Goal: Task Accomplishment & Management: Use online tool/utility

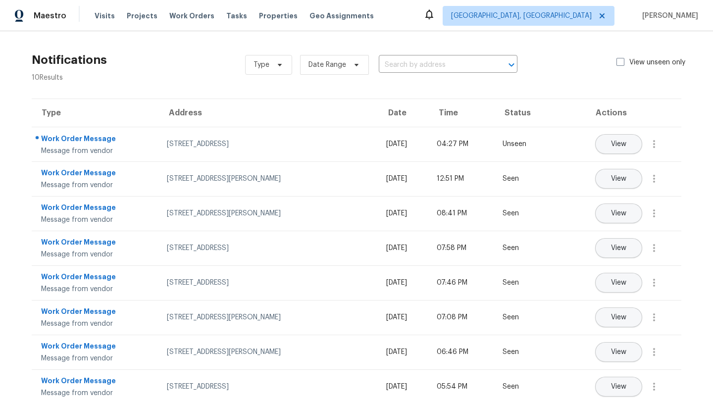
click at [136, 18] on span "Projects" at bounding box center [142, 16] width 31 height 10
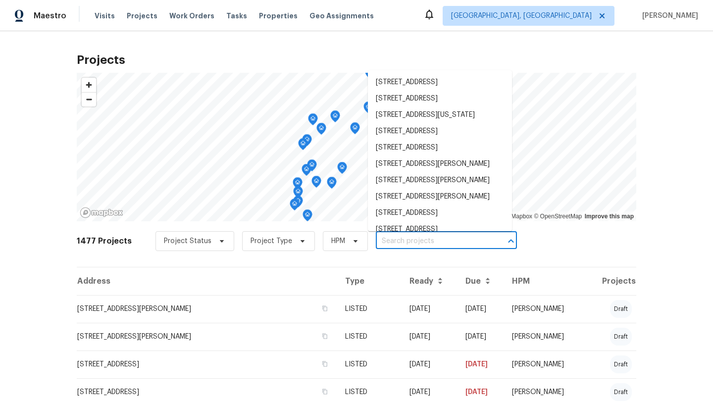
click at [407, 241] on input "text" at bounding box center [432, 241] width 113 height 15
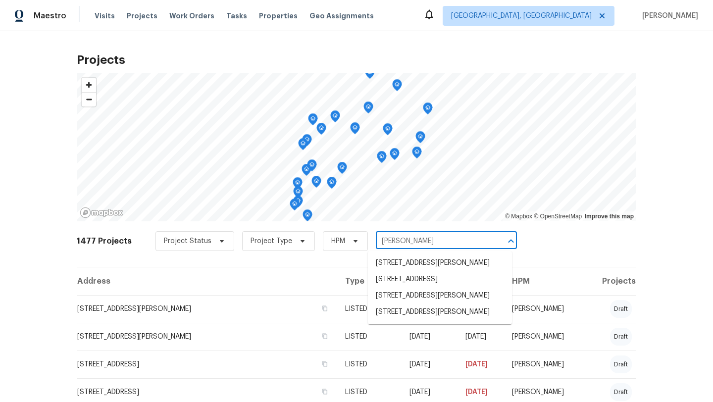
type input "[PERSON_NAME]"
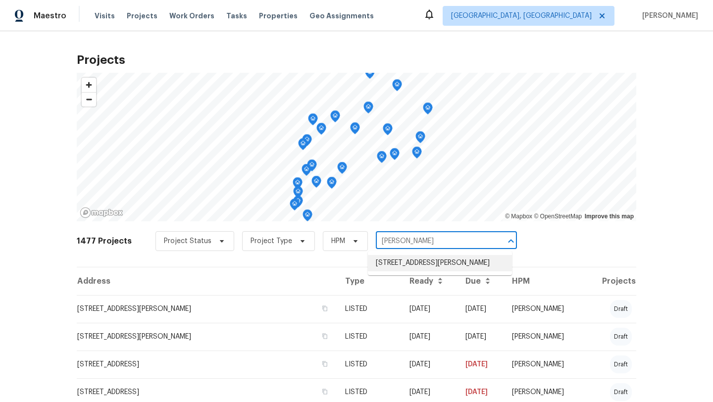
click at [413, 259] on li "[STREET_ADDRESS][PERSON_NAME]" at bounding box center [440, 263] width 144 height 16
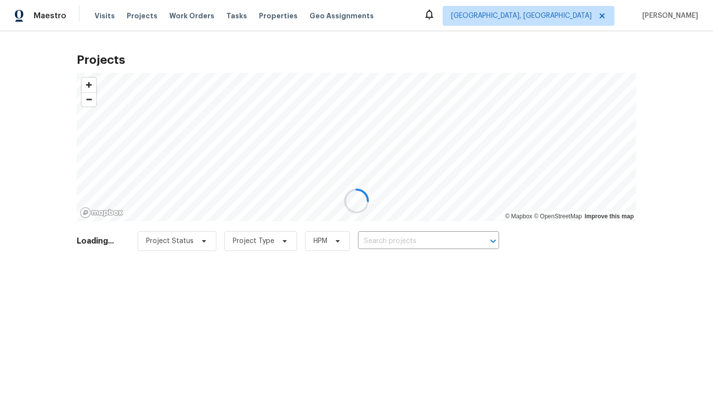
type input "[STREET_ADDRESS][PERSON_NAME]"
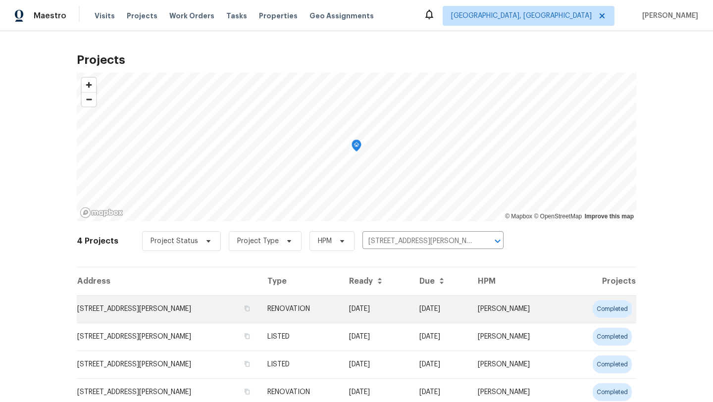
click at [207, 302] on td "[STREET_ADDRESS][PERSON_NAME]" at bounding box center [168, 309] width 183 height 28
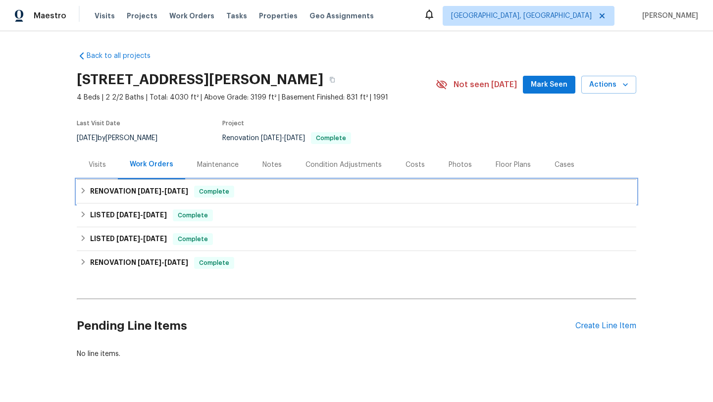
click at [101, 192] on h6 "RENOVATION [DATE] - [DATE]" at bounding box center [139, 192] width 98 height 12
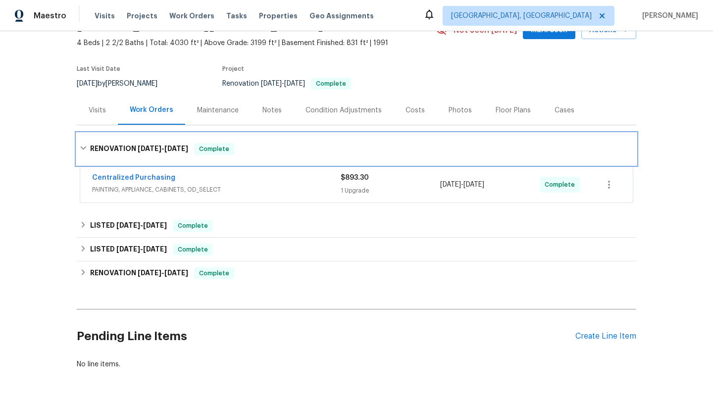
scroll to position [55, 0]
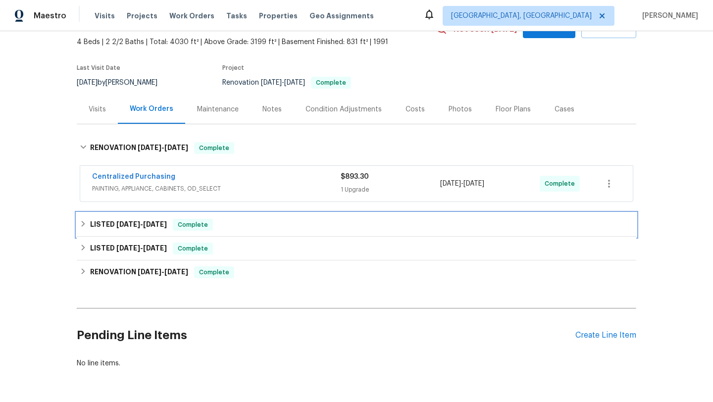
click at [144, 219] on h6 "LISTED [DATE] - [DATE]" at bounding box center [128, 225] width 77 height 12
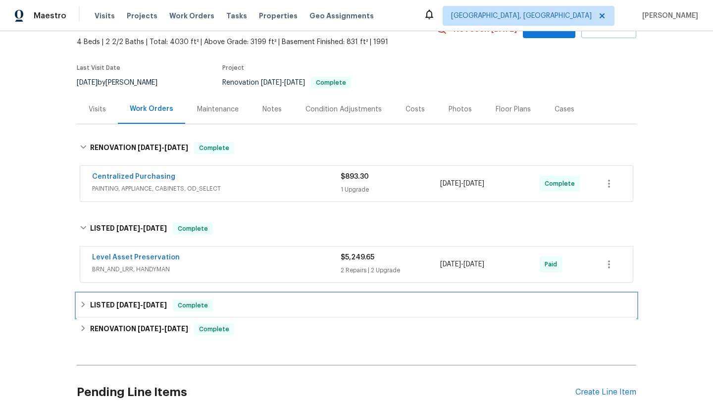
click at [126, 298] on div "LISTED [DATE] - [DATE] Complete" at bounding box center [357, 306] width 560 height 24
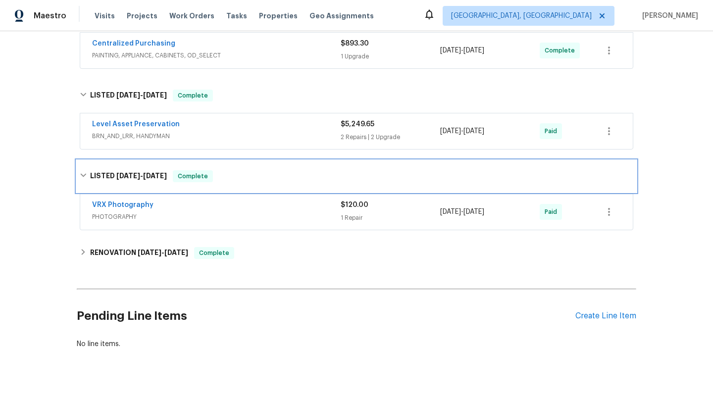
scroll to position [203, 0]
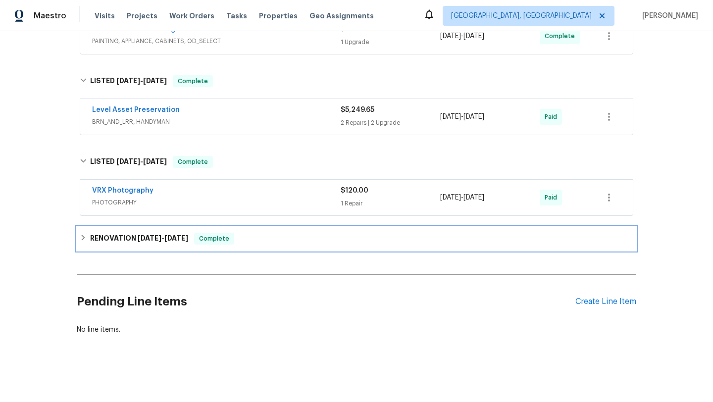
click at [113, 237] on h6 "RENOVATION [DATE] - [DATE]" at bounding box center [139, 239] width 98 height 12
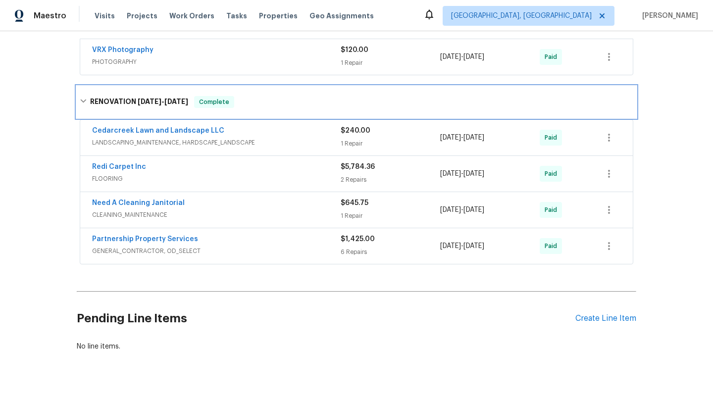
scroll to position [361, 0]
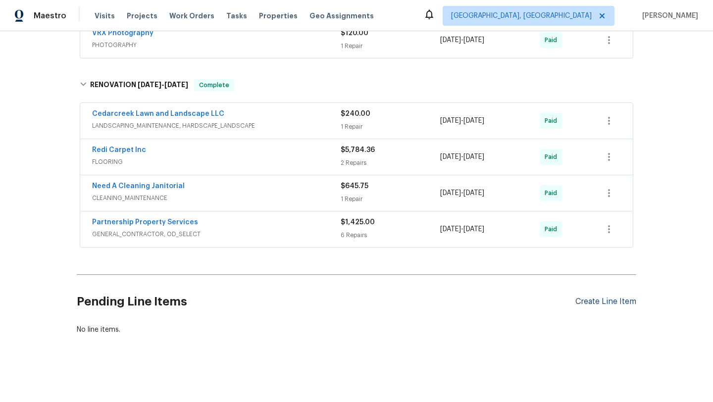
click at [620, 305] on div "Create Line Item" at bounding box center [605, 301] width 61 height 9
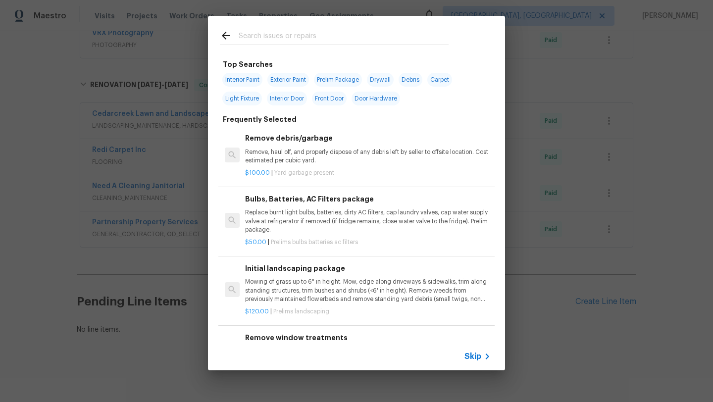
click at [297, 36] on input "text" at bounding box center [344, 37] width 210 height 15
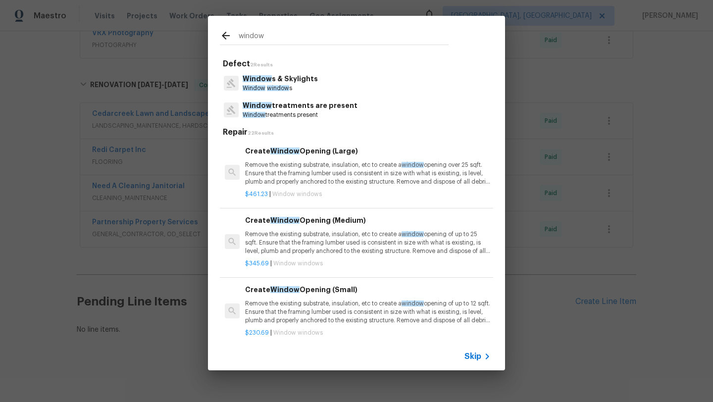
type input "window"
click at [294, 81] on p "Window s & Skylights" at bounding box center [280, 79] width 75 height 10
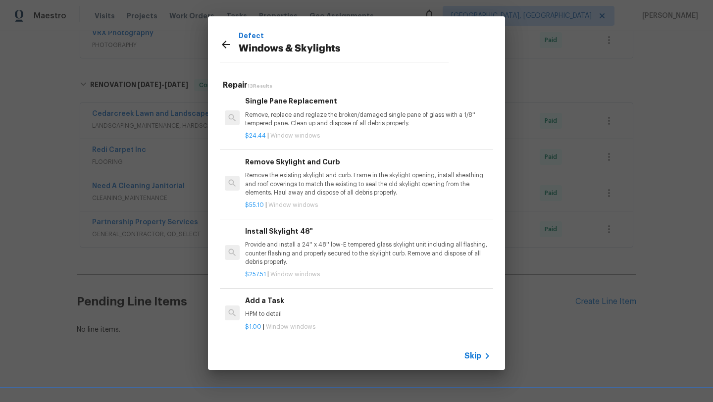
scroll to position [613, 0]
click at [267, 309] on p "HPM to detail" at bounding box center [368, 312] width 246 height 8
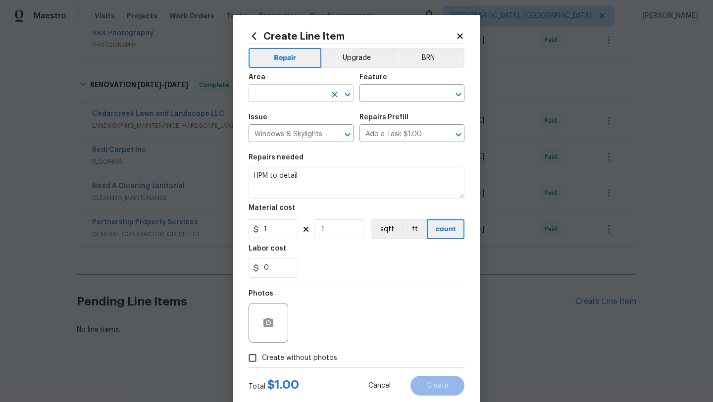
click at [268, 92] on input "text" at bounding box center [287, 94] width 77 height 15
click at [263, 115] on li "Kitchen" at bounding box center [301, 116] width 105 height 16
type input "Kitchen"
click at [399, 96] on input "text" at bounding box center [398, 94] width 77 height 15
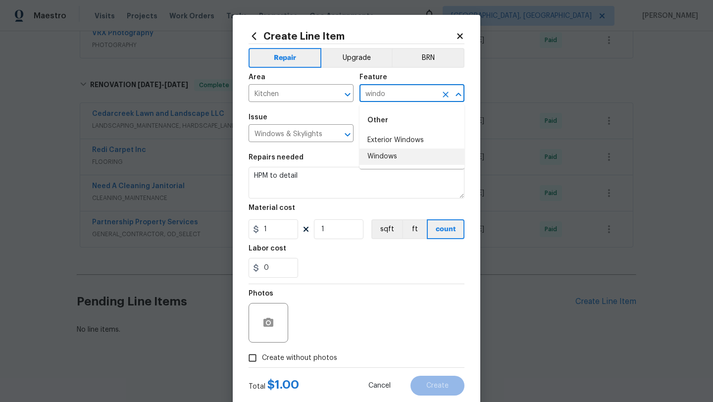
click at [395, 154] on li "Windows" at bounding box center [412, 157] width 105 height 16
type input "Windows"
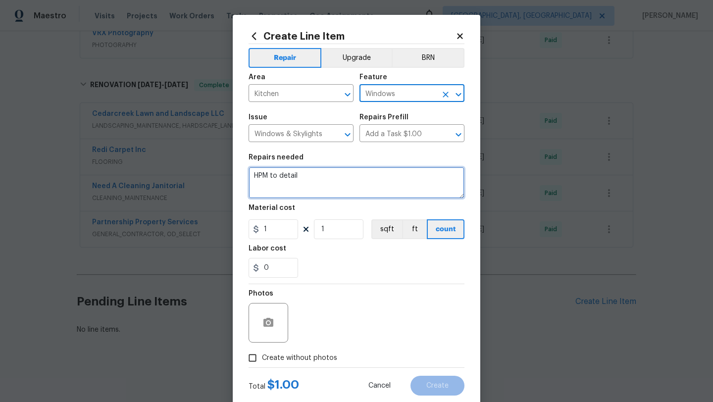
click at [344, 179] on textarea "HPM to detail" at bounding box center [357, 183] width 216 height 32
type textarea "H"
type textarea "crank to kitchen window is broken. Please replace crank and make sure window cl…"
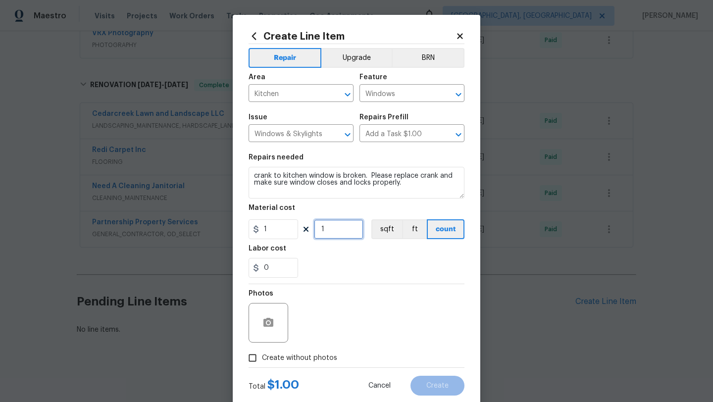
click at [333, 235] on input "1" at bounding box center [339, 229] width 50 height 20
type input "250"
click at [290, 358] on span "Create without photos" at bounding box center [299, 358] width 75 height 10
click at [262, 358] on input "Create without photos" at bounding box center [252, 358] width 19 height 19
checkbox input "true"
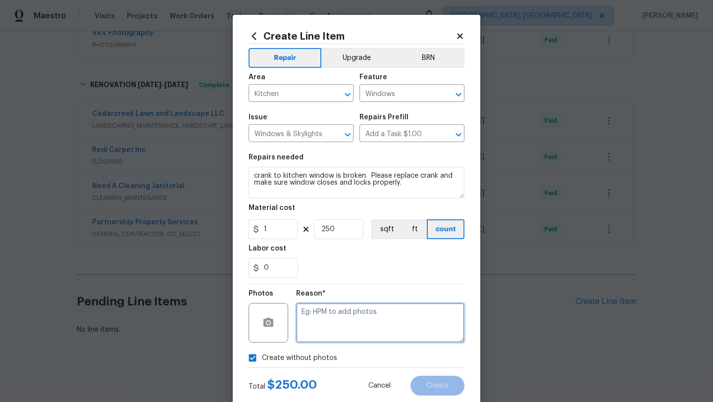
click at [376, 313] on textarea at bounding box center [380, 323] width 168 height 40
type textarea "later"
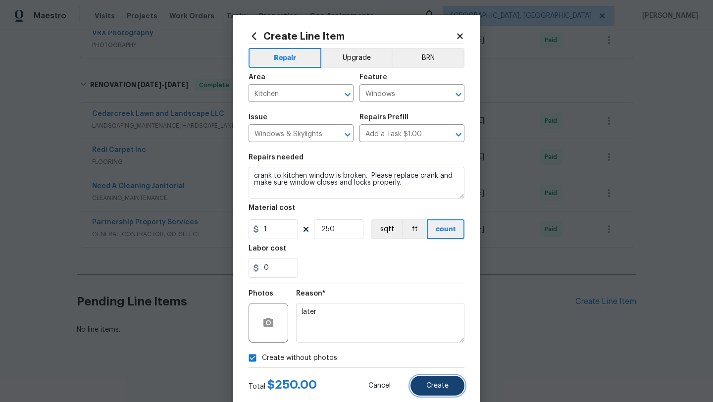
click at [444, 384] on span "Create" at bounding box center [437, 385] width 22 height 7
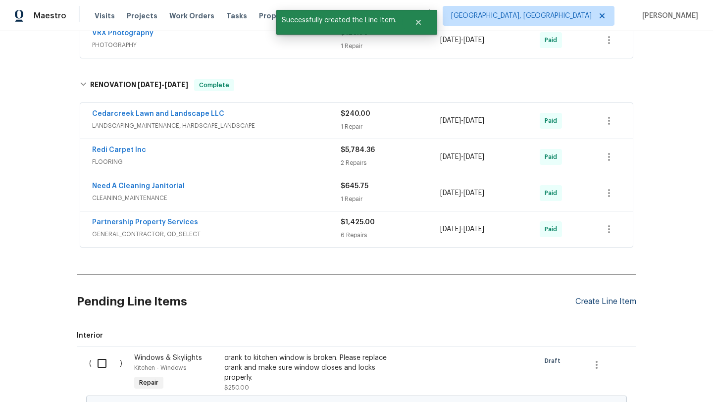
click at [590, 301] on div "Create Line Item" at bounding box center [605, 301] width 61 height 9
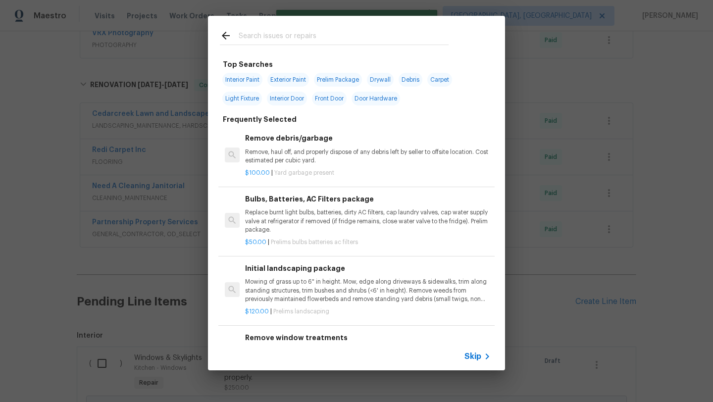
click at [278, 38] on input "text" at bounding box center [344, 37] width 210 height 15
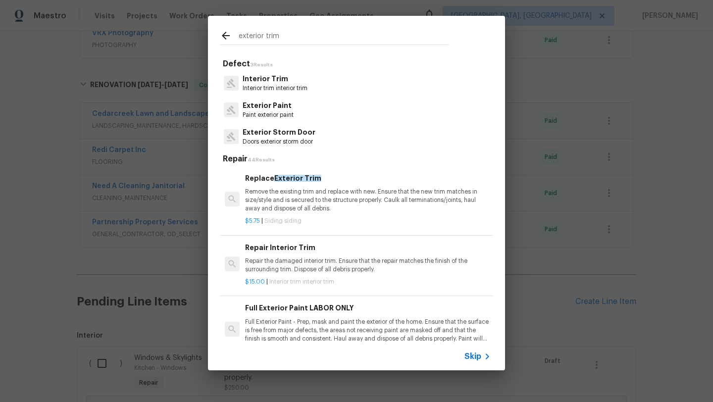
type input "exterior trim"
click at [268, 196] on p "Remove the existing trim and replace with new. Ensure that the new trim matches…" at bounding box center [368, 200] width 246 height 25
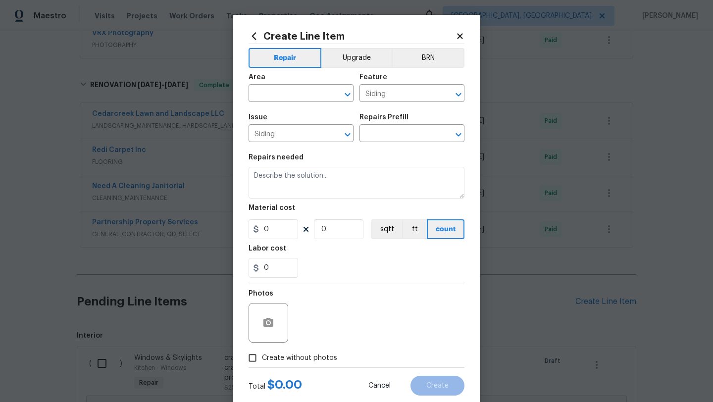
type input "Replace Exterior Trim $5.75"
type textarea "Remove the existing trim and replace with new. Ensure that the new trim matches…"
type input "5.75"
type input "1"
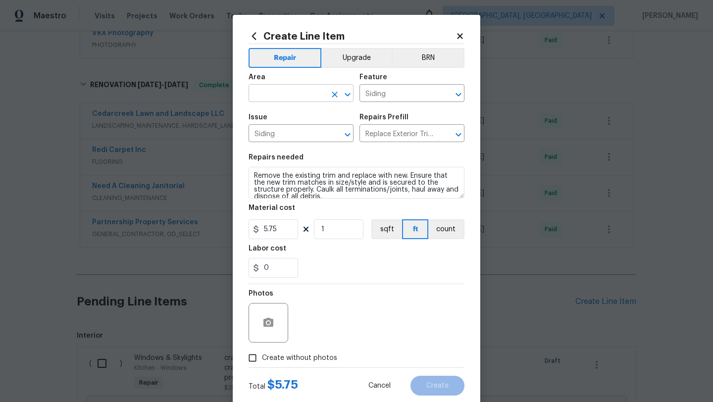
click at [284, 89] on input "text" at bounding box center [287, 94] width 77 height 15
click at [284, 132] on li "Exterior Overall" at bounding box center [301, 133] width 105 height 16
type input "Exterior Overall"
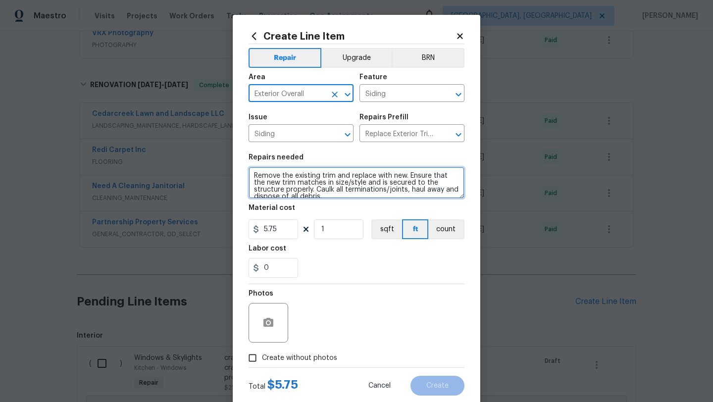
click at [252, 175] on textarea "Remove the existing trim and replace with new. Ensure that the new trim matches…" at bounding box center [357, 183] width 216 height 32
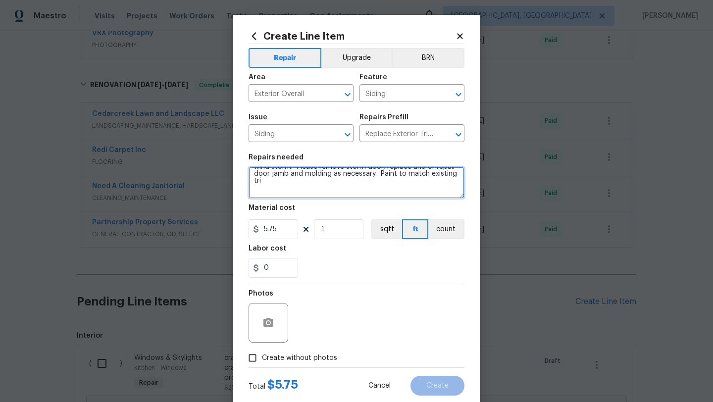
scroll to position [23, 0]
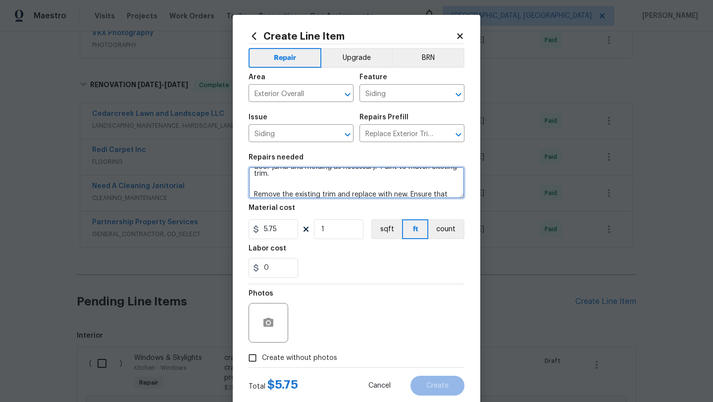
type textarea "Front door jamb is broken from storm door swinging open in wind storm. Please r…"
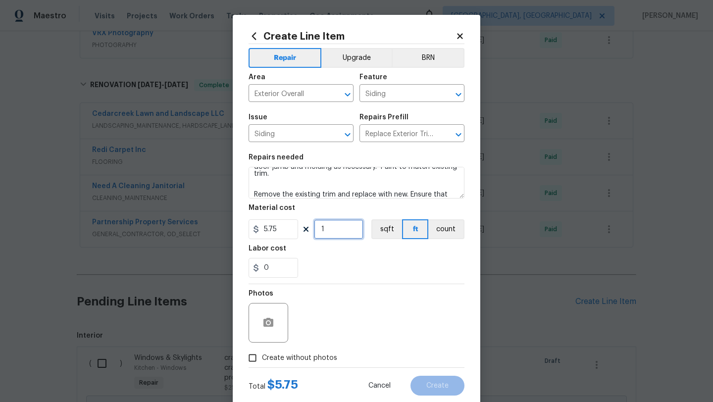
click at [344, 235] on input "1" at bounding box center [339, 229] width 50 height 20
type input "50"
click at [311, 358] on span "Create without photos" at bounding box center [299, 358] width 75 height 10
click at [262, 358] on input "Create without photos" at bounding box center [252, 358] width 19 height 19
checkbox input "true"
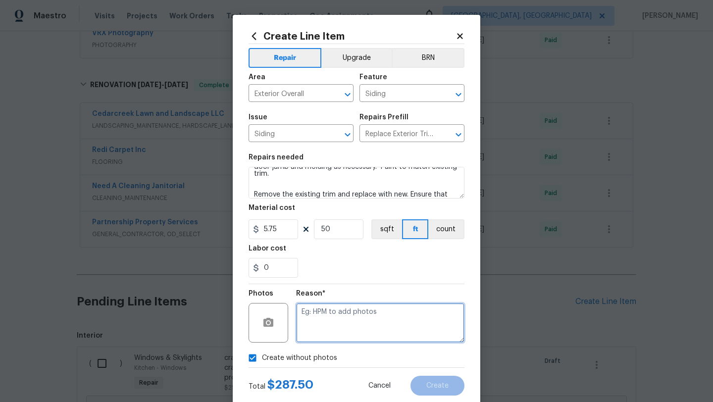
click at [343, 327] on textarea at bounding box center [380, 323] width 168 height 40
type textarea "later"
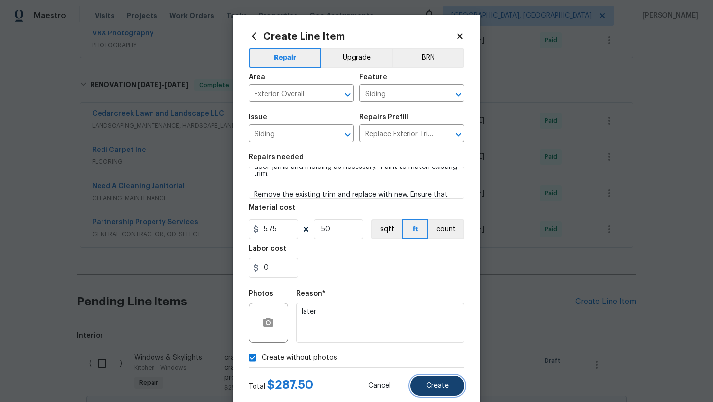
click at [437, 385] on span "Create" at bounding box center [437, 385] width 22 height 7
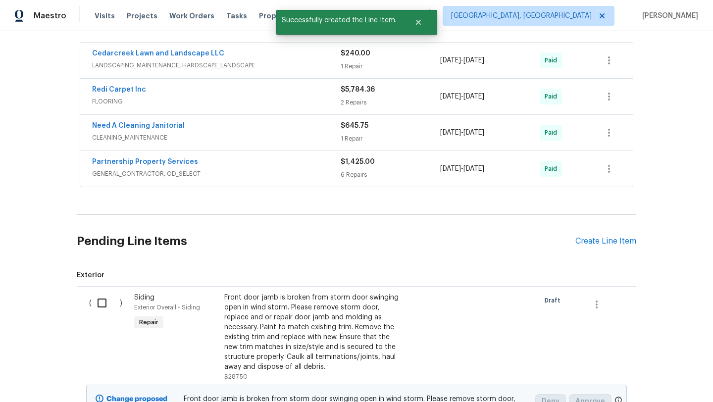
scroll to position [438, 0]
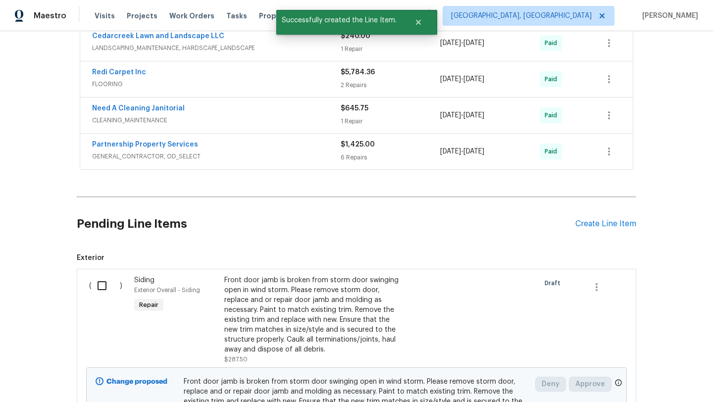
click at [110, 286] on input "checkbox" at bounding box center [106, 285] width 28 height 21
checkbox input "true"
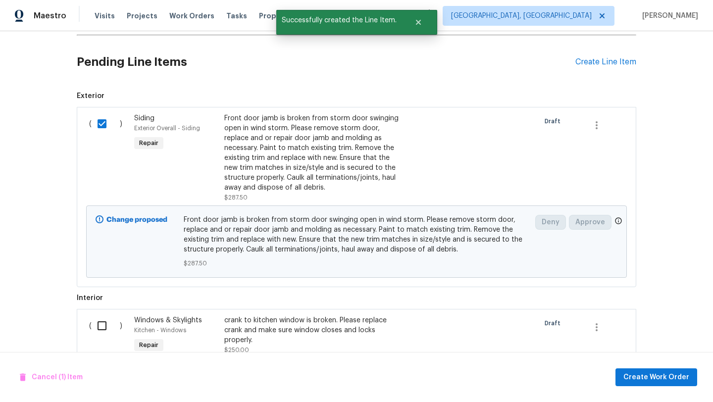
scroll to position [603, 0]
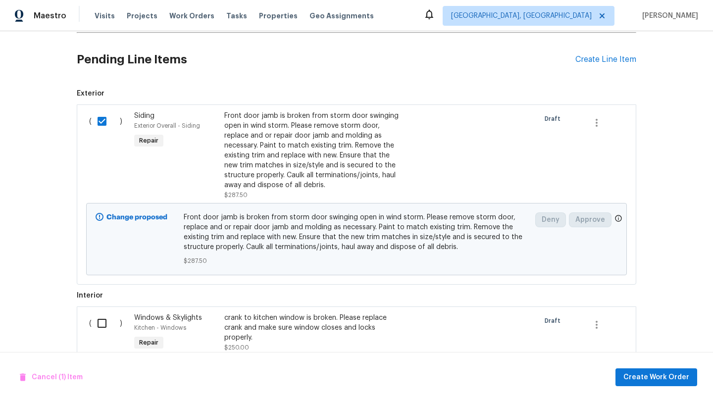
click at [103, 324] on input "checkbox" at bounding box center [106, 323] width 28 height 21
checkbox input "true"
click at [638, 384] on button "Create Work Order" at bounding box center [657, 377] width 82 height 18
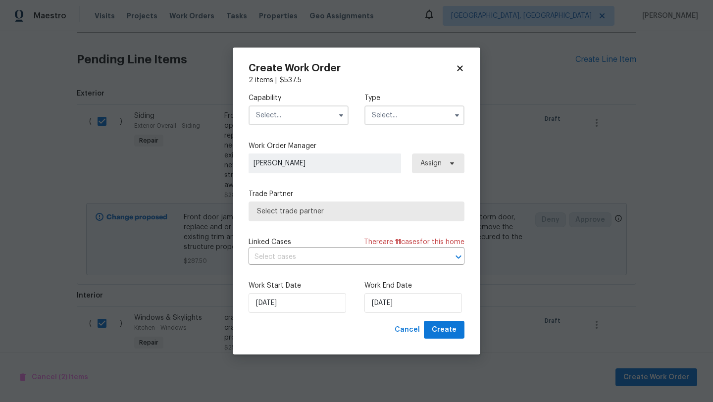
click at [298, 117] on input "text" at bounding box center [299, 115] width 100 height 20
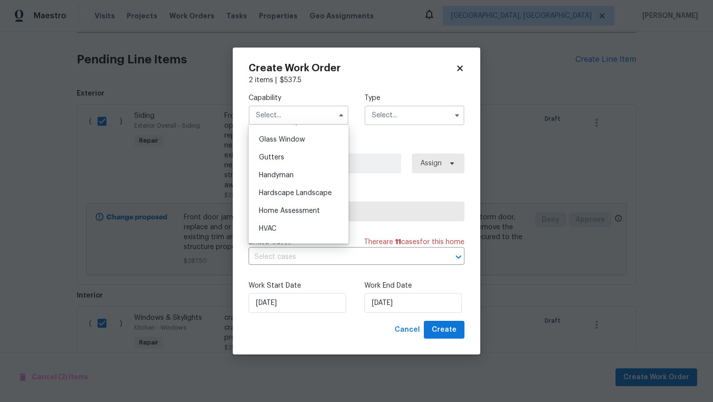
scroll to position [507, 0]
click at [290, 177] on span "Handyman" at bounding box center [276, 174] width 35 height 7
type input "Handyman"
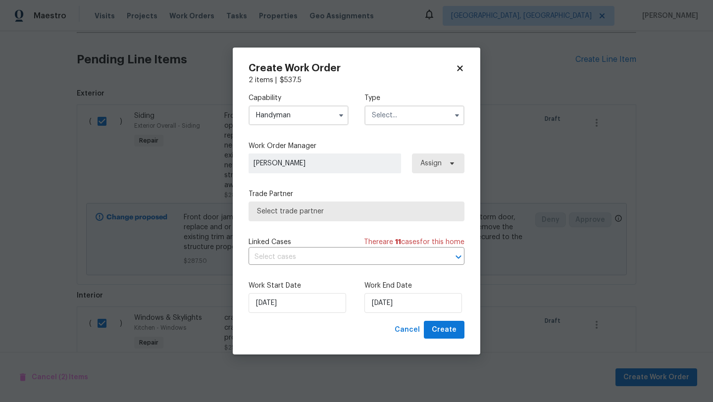
click at [399, 120] on input "text" at bounding box center [414, 115] width 100 height 20
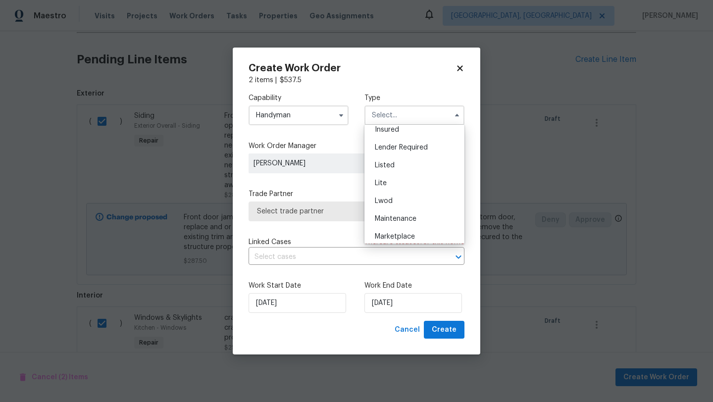
scroll to position [79, 0]
click at [392, 168] on div "Listed" at bounding box center [414, 164] width 95 height 18
type input "Listed"
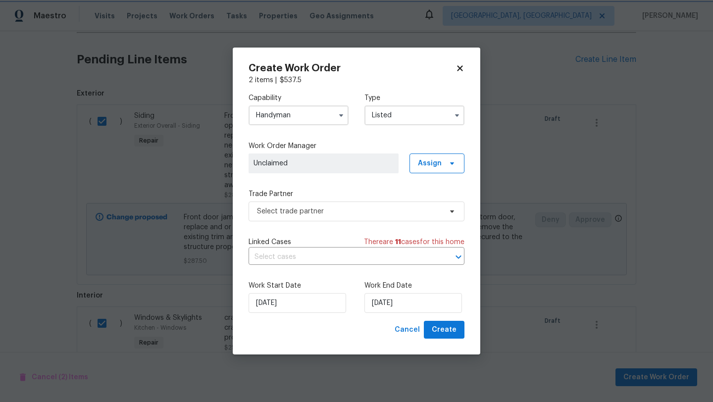
scroll to position [0, 0]
click at [434, 159] on span "Assign" at bounding box center [430, 163] width 24 height 10
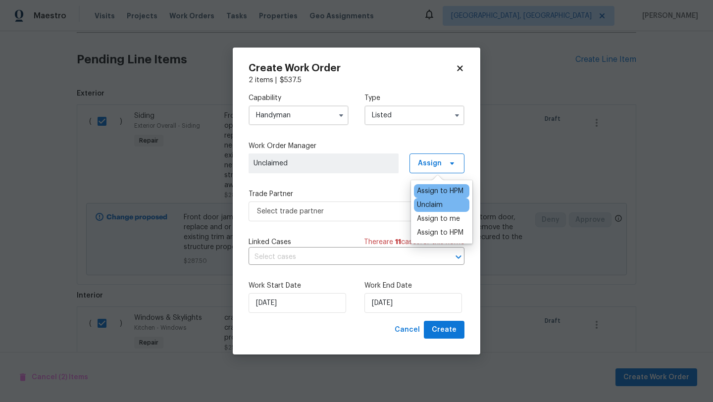
click at [429, 186] on div "Assign to HPM" at bounding box center [440, 191] width 47 height 10
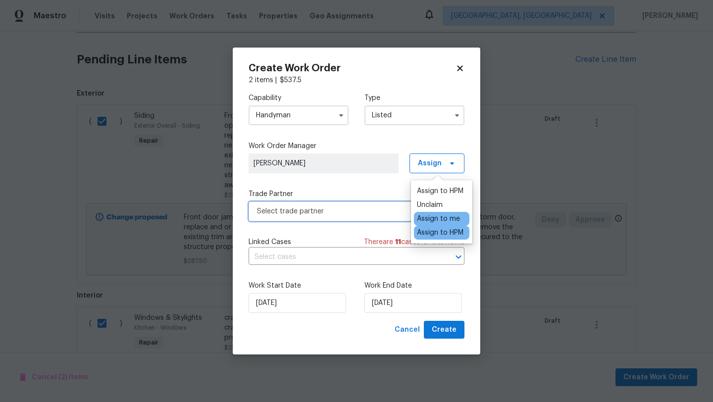
click at [372, 216] on span "Select trade partner" at bounding box center [357, 212] width 216 height 20
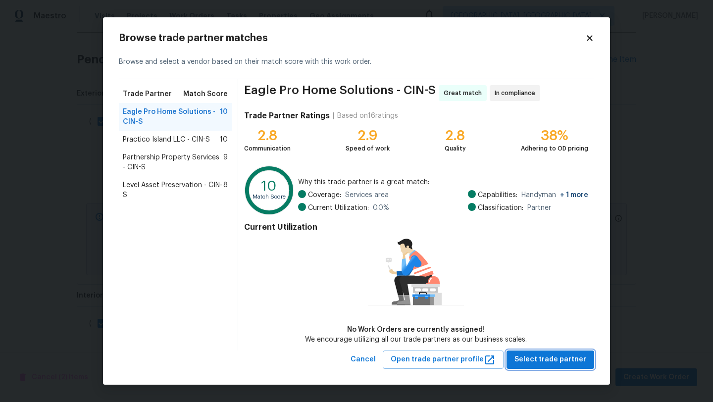
click at [525, 361] on span "Select trade partner" at bounding box center [551, 360] width 72 height 12
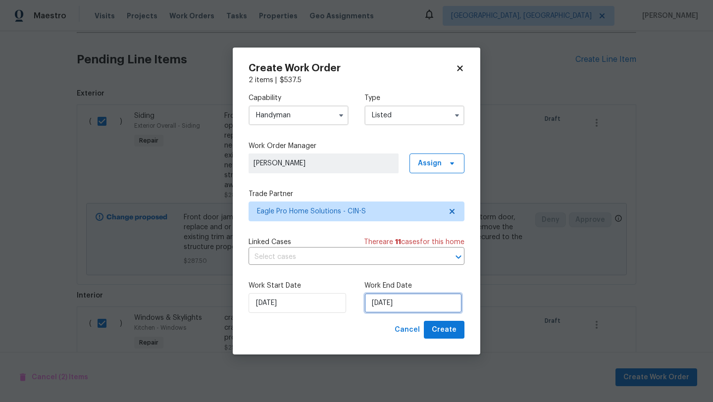
click at [380, 305] on input "[DATE]" at bounding box center [413, 303] width 98 height 20
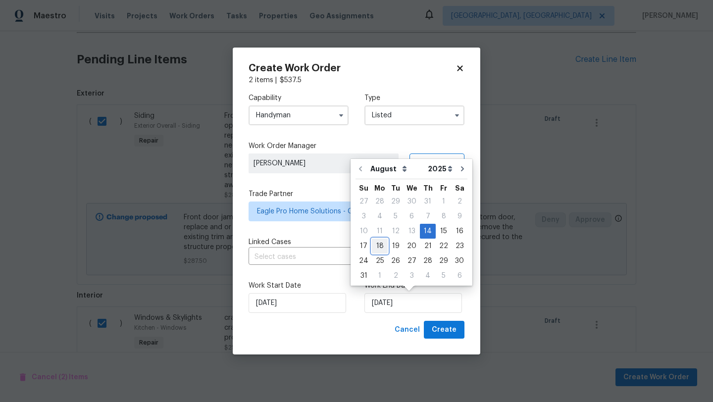
click at [380, 251] on div "18" at bounding box center [380, 246] width 16 height 14
type input "[DATE]"
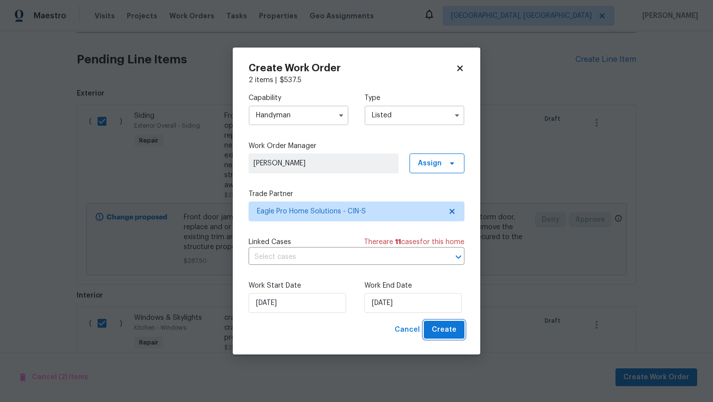
click at [441, 333] on span "Create" at bounding box center [444, 330] width 25 height 12
checkbox input "false"
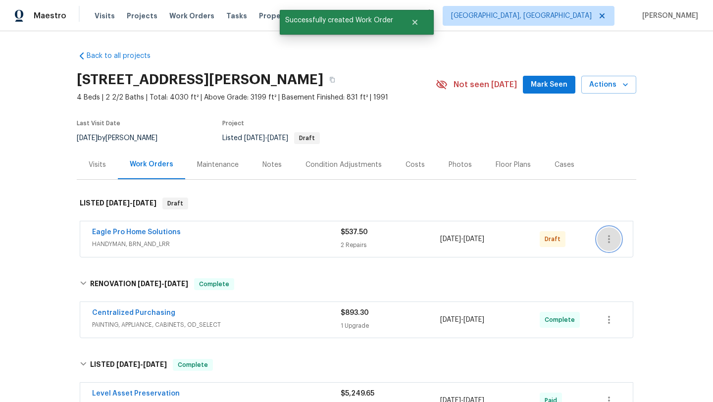
click at [616, 240] on button "button" at bounding box center [609, 239] width 24 height 24
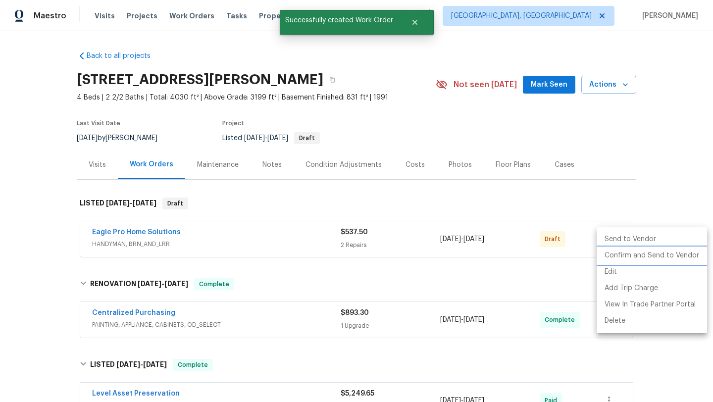
click at [618, 255] on li "Confirm and Send to Vendor" at bounding box center [652, 256] width 110 height 16
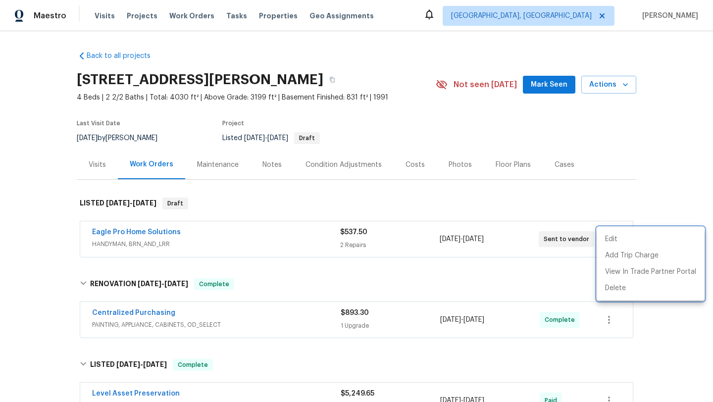
click at [143, 13] on div at bounding box center [356, 201] width 713 height 402
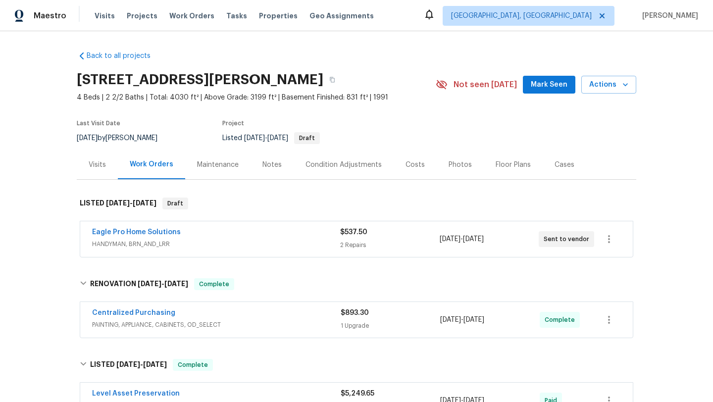
click at [143, 13] on span "Projects" at bounding box center [142, 16] width 31 height 10
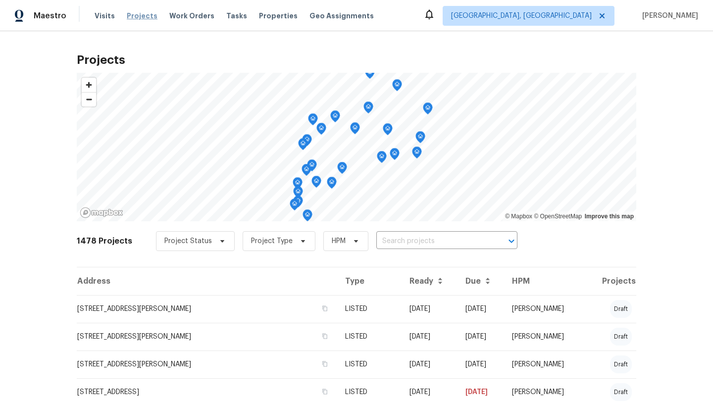
click at [138, 19] on span "Projects" at bounding box center [142, 16] width 31 height 10
